Goal: Transaction & Acquisition: Register for event/course

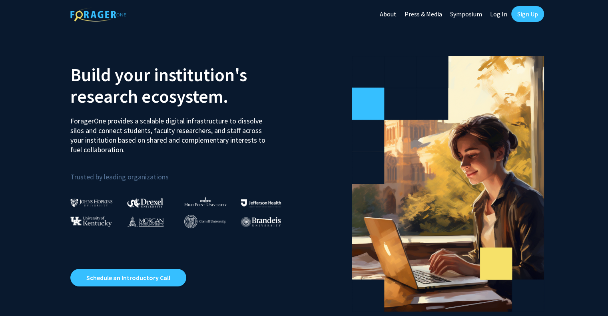
click at [527, 10] on link "Sign Up" at bounding box center [527, 14] width 33 height 16
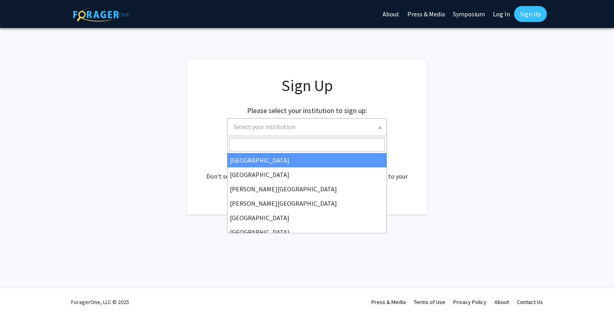
click at [313, 125] on span "Select your institution" at bounding box center [309, 127] width 156 height 16
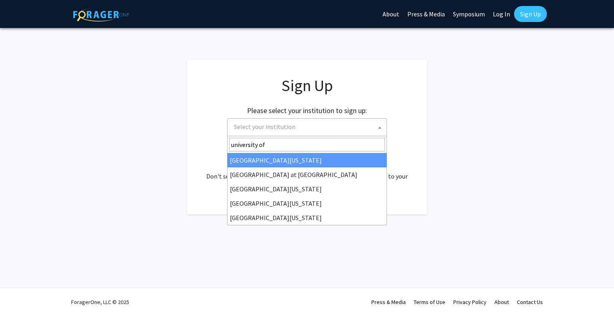
type input "university of m"
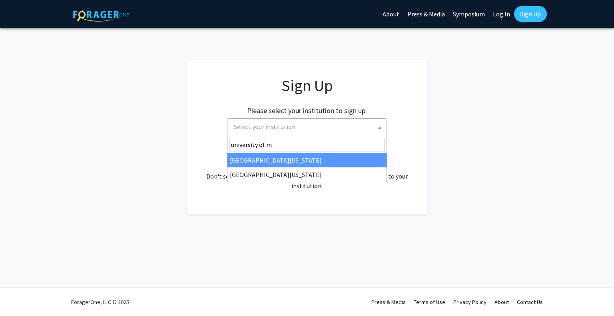
select select "33"
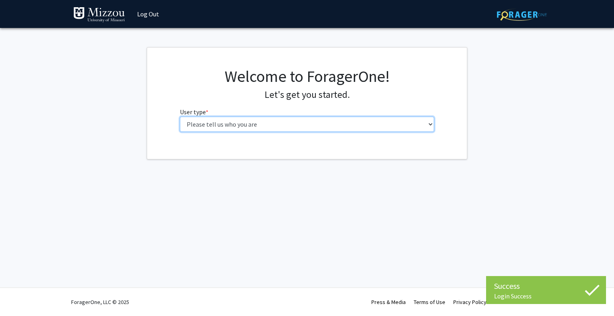
click at [269, 127] on select "Please tell us who you are Undergraduate Student Master's Student Doctoral Cand…" at bounding box center [307, 124] width 254 height 15
select select "1: undergrad"
click at [180, 117] on select "Please tell us who you are Undergraduate Student Master's Student Doctoral Cand…" at bounding box center [307, 124] width 254 height 15
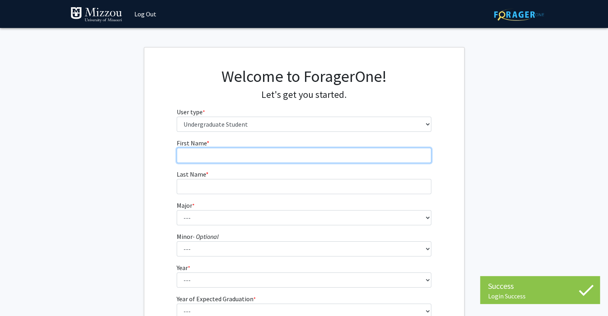
click at [262, 160] on input "First Name * required" at bounding box center [304, 155] width 254 height 15
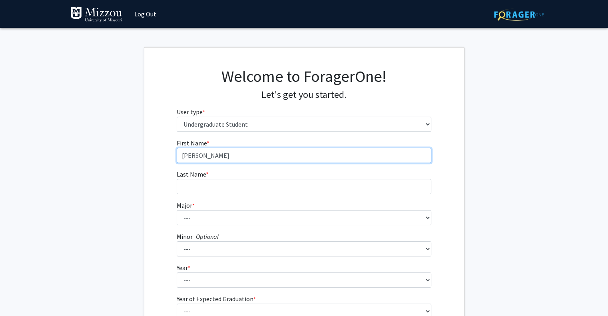
type input "[PERSON_NAME]"
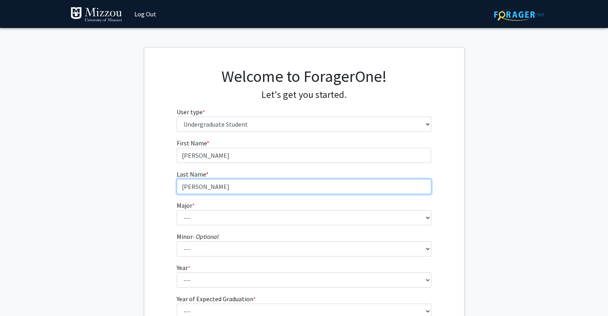
type input "[PERSON_NAME]"
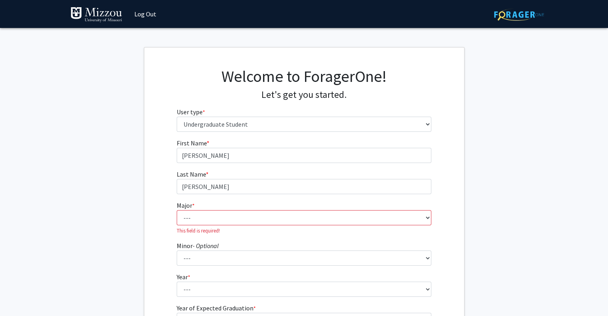
click at [228, 209] on fg-select "Major * required --- Agribusiness Management Agricultural Education Agricultura…" at bounding box center [304, 218] width 254 height 34
click at [225, 213] on select "--- Agribusiness Management Agricultural Education Agricultural Education: Comm…" at bounding box center [304, 217] width 254 height 15
select select "14: 2503"
click at [177, 210] on select "--- Agribusiness Management Agricultural Education Agricultural Education: Comm…" at bounding box center [304, 217] width 254 height 15
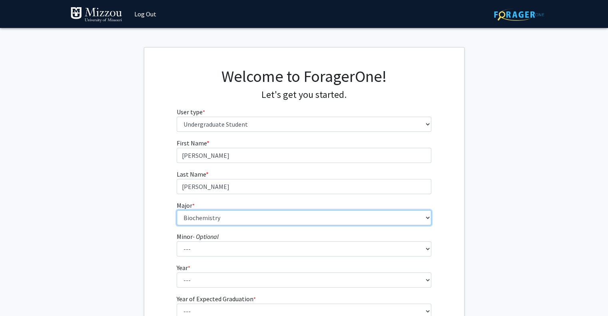
scroll to position [50, 0]
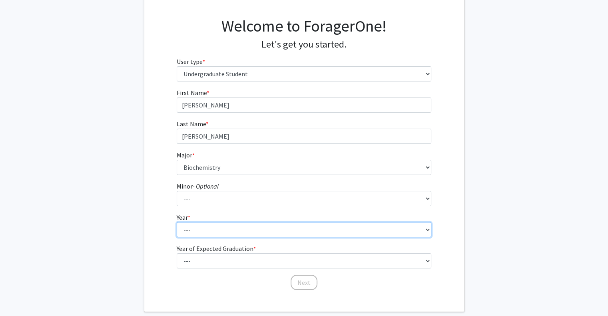
click at [180, 231] on select "--- First-year Sophomore Junior Senior Postbaccalaureate Certificate" at bounding box center [304, 229] width 254 height 15
select select "2: sophomore"
click at [177, 222] on select "--- First-year Sophomore Junior Senior Postbaccalaureate Certificate" at bounding box center [304, 229] width 254 height 15
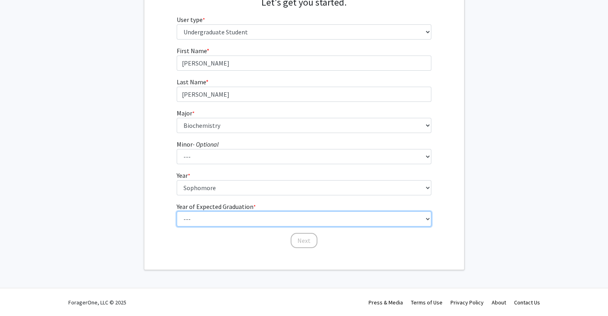
click at [203, 222] on select "--- 2025 2026 2027 2028 2029 2030 2031 2032 2033 2034" at bounding box center [304, 218] width 254 height 15
select select "4: 2028"
click at [177, 211] on select "--- 2025 2026 2027 2028 2029 2030 2031 2032 2033 2034" at bounding box center [304, 218] width 254 height 15
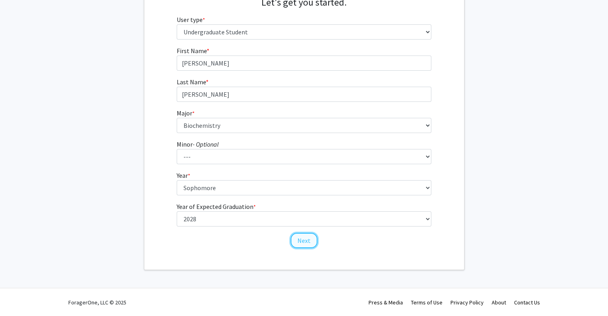
click at [306, 242] on button "Next" at bounding box center [303, 240] width 27 height 15
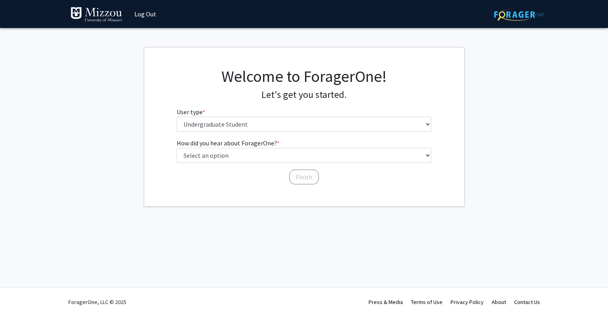
scroll to position [0, 0]
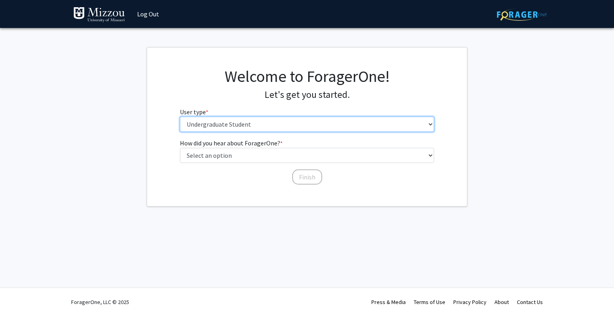
click at [222, 123] on select "Please tell us who you are Undergraduate Student Master's Student Doctoral Cand…" at bounding box center [307, 124] width 254 height 15
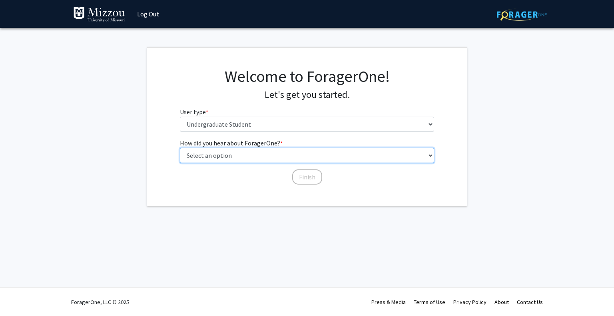
click at [223, 148] on select "Select an option Peer/student recommendation Faculty/staff recommendation Unive…" at bounding box center [307, 155] width 254 height 15
select select "2: faculty_recommendation"
click at [180, 148] on select "Select an option Peer/student recommendation Faculty/staff recommendation Unive…" at bounding box center [307, 155] width 254 height 15
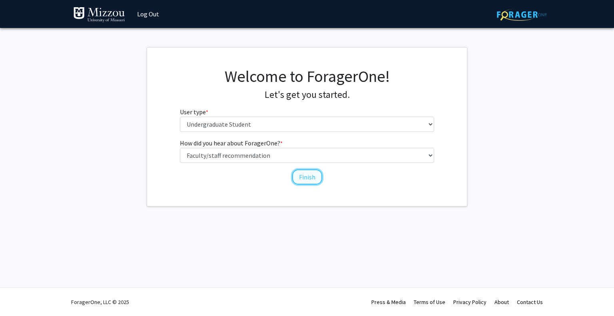
click at [303, 177] on button "Finish" at bounding box center [307, 176] width 30 height 15
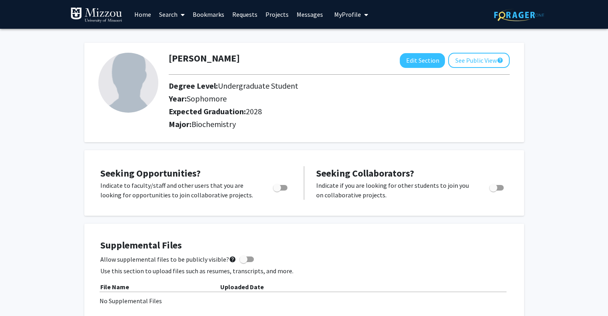
click at [174, 16] on link "Search" at bounding box center [172, 14] width 34 height 28
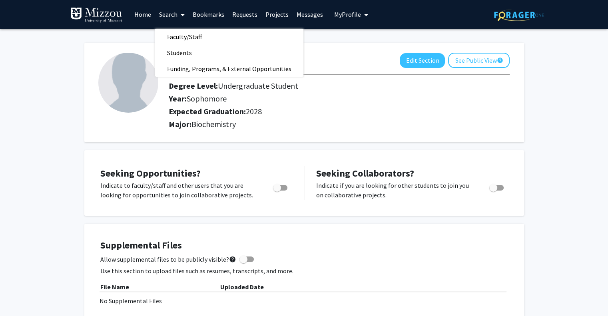
click at [147, 16] on link "Home" at bounding box center [142, 14] width 25 height 28
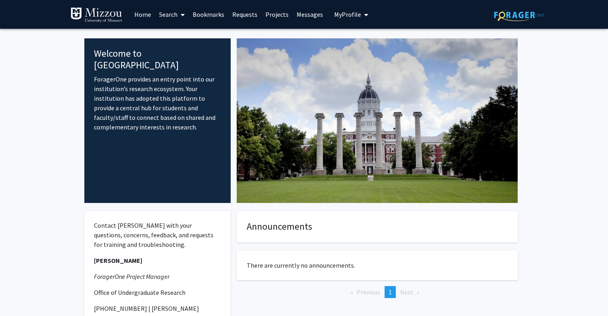
click at [340, 18] on span "My Profile" at bounding box center [347, 14] width 27 height 8
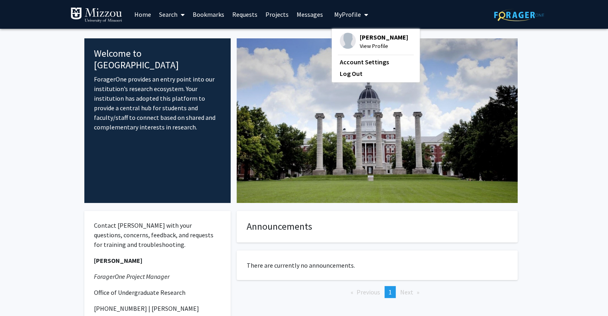
click at [340, 18] on span "My Profile" at bounding box center [347, 14] width 27 height 8
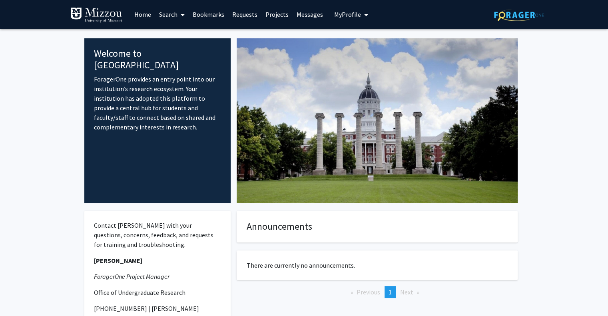
click at [241, 15] on link "Requests" at bounding box center [244, 14] width 33 height 28
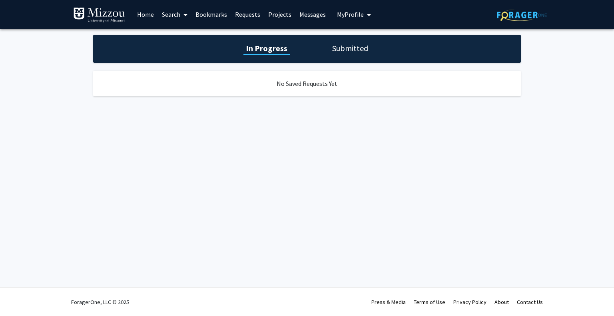
click at [335, 47] on h1 "Submitted" at bounding box center [350, 48] width 41 height 11
click at [266, 48] on h1 "In Progress" at bounding box center [265, 48] width 43 height 11
click at [138, 11] on link "Home" at bounding box center [145, 14] width 25 height 28
